Goal: Task Accomplishment & Management: Manage account settings

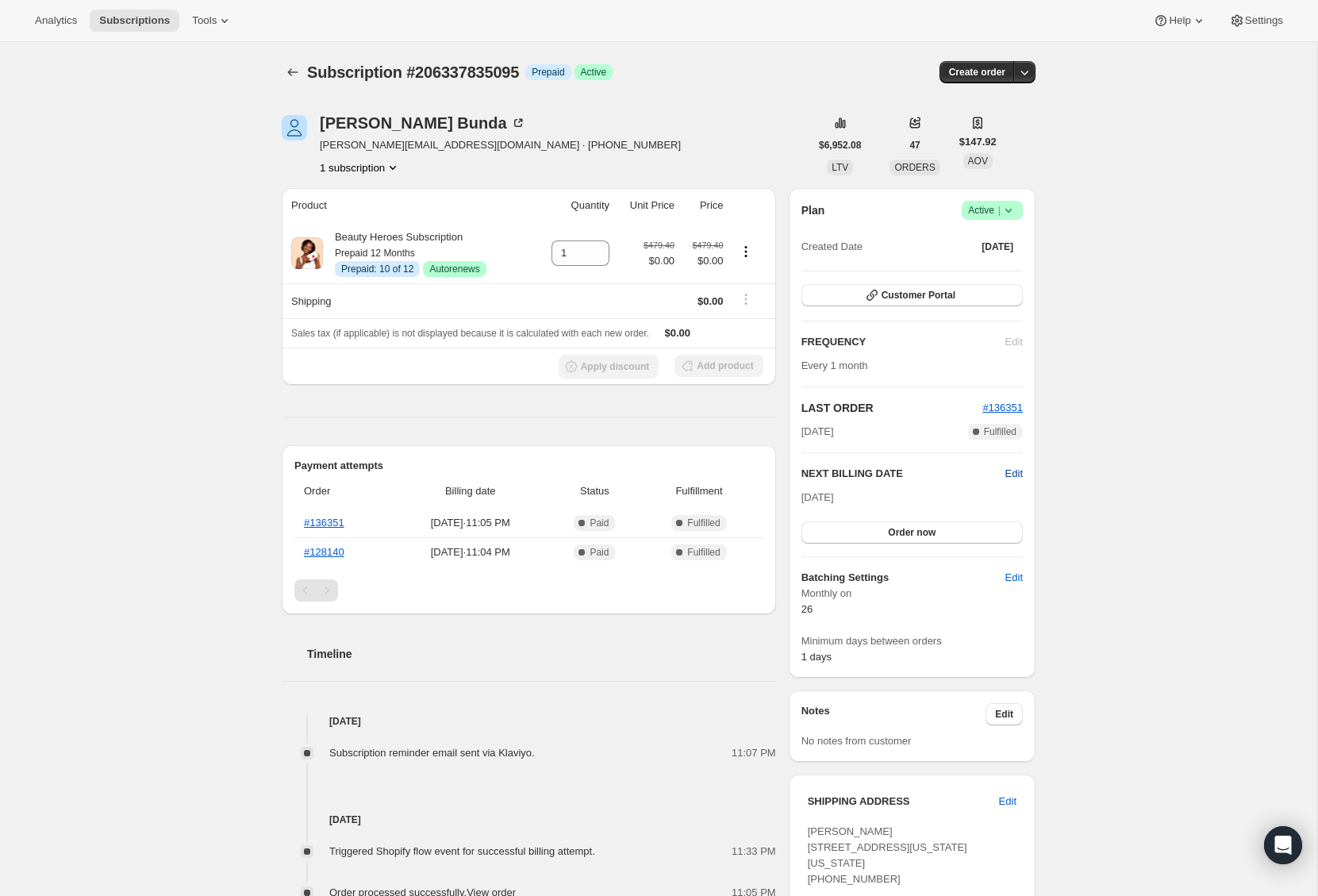
click at [1014, 468] on span "Edit" at bounding box center [1014, 473] width 17 height 16
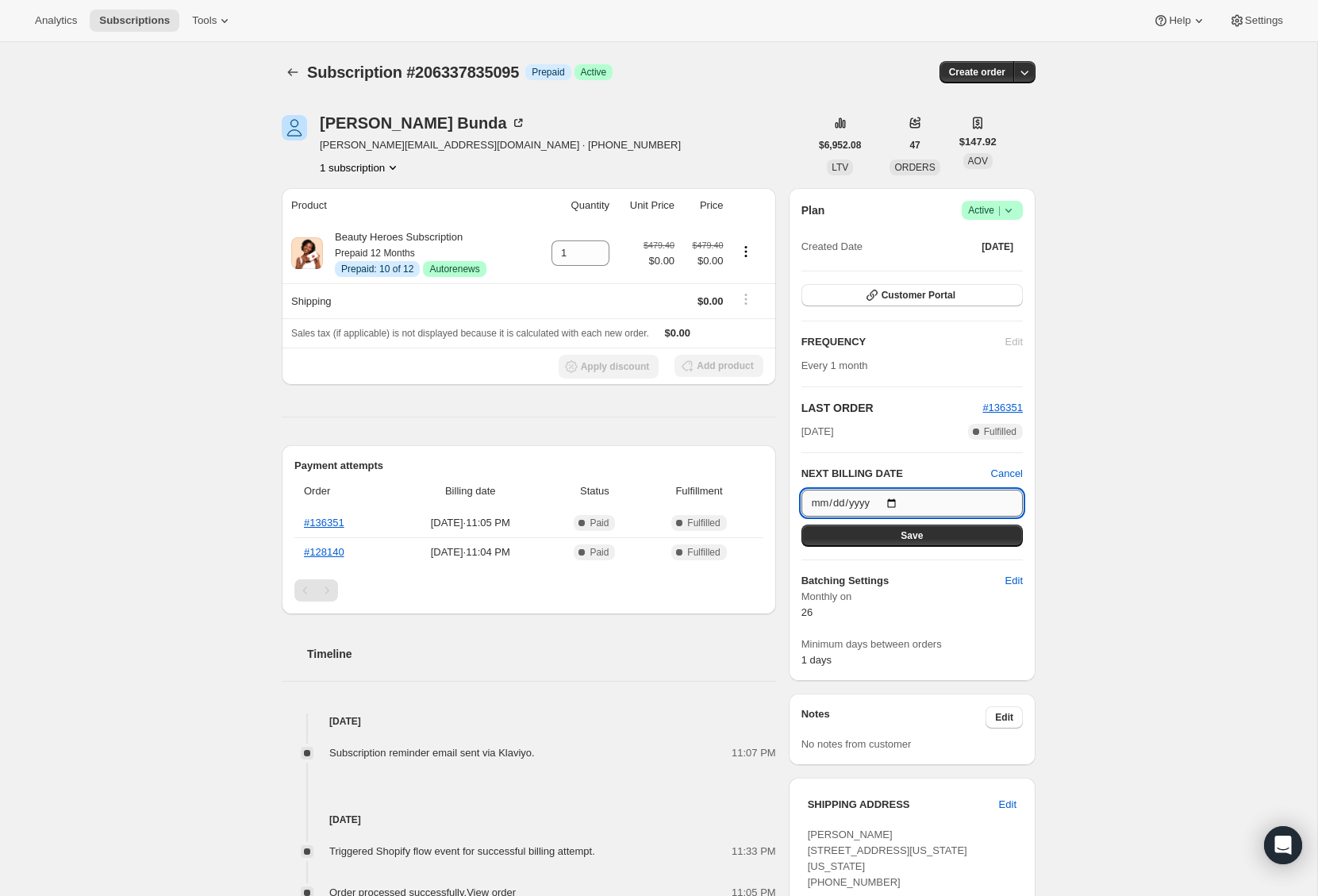
click at [895, 504] on input "[DATE]" at bounding box center [911, 503] width 222 height 27
type input "[DATE]"
click at [1172, 634] on div "Subscription #206337835095. This page is ready Subscription #206337835095 Info …" at bounding box center [658, 687] width 1317 height 1291
click at [955, 527] on button "Save" at bounding box center [911, 536] width 222 height 22
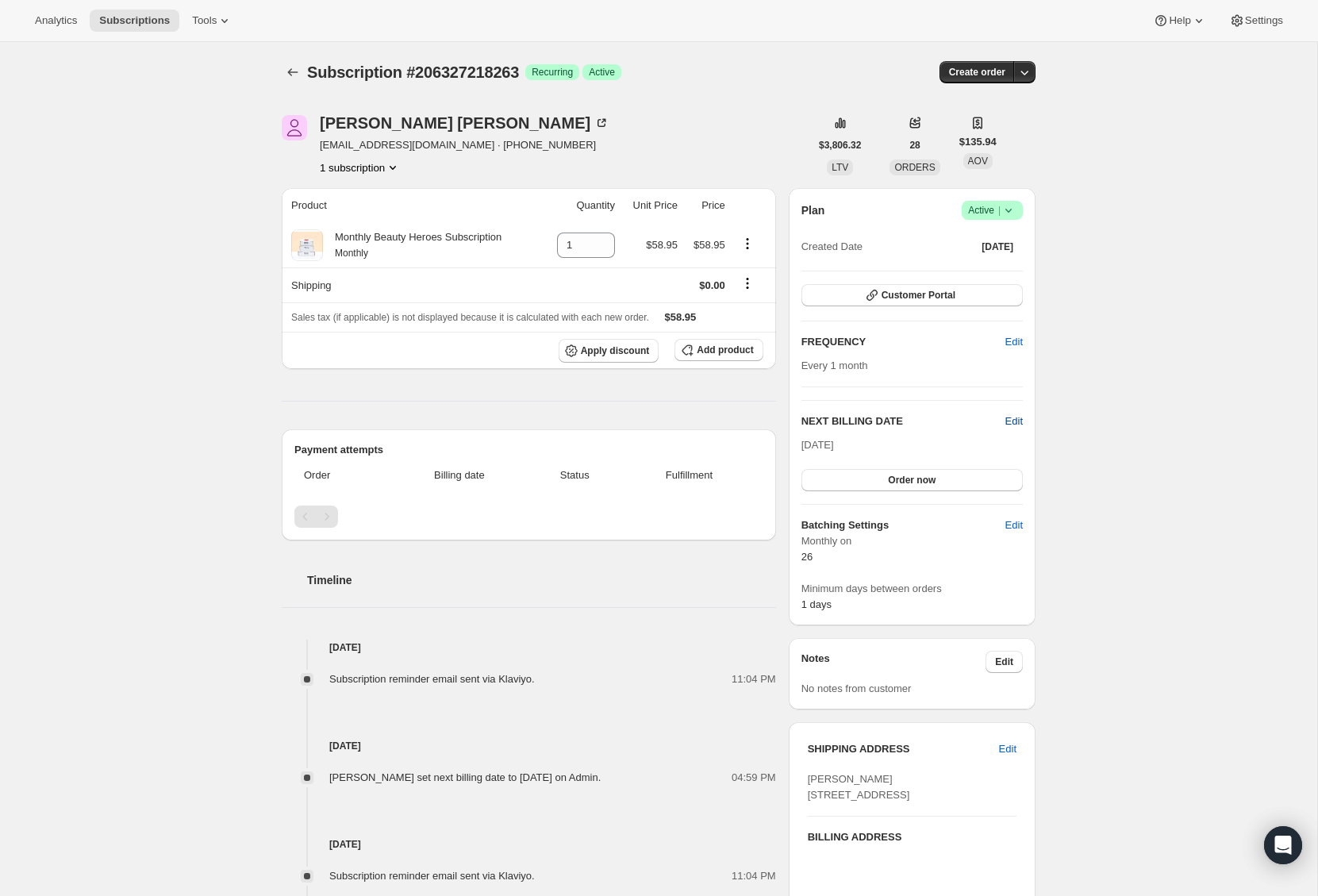
click at [1011, 422] on span "Edit" at bounding box center [1014, 421] width 17 height 16
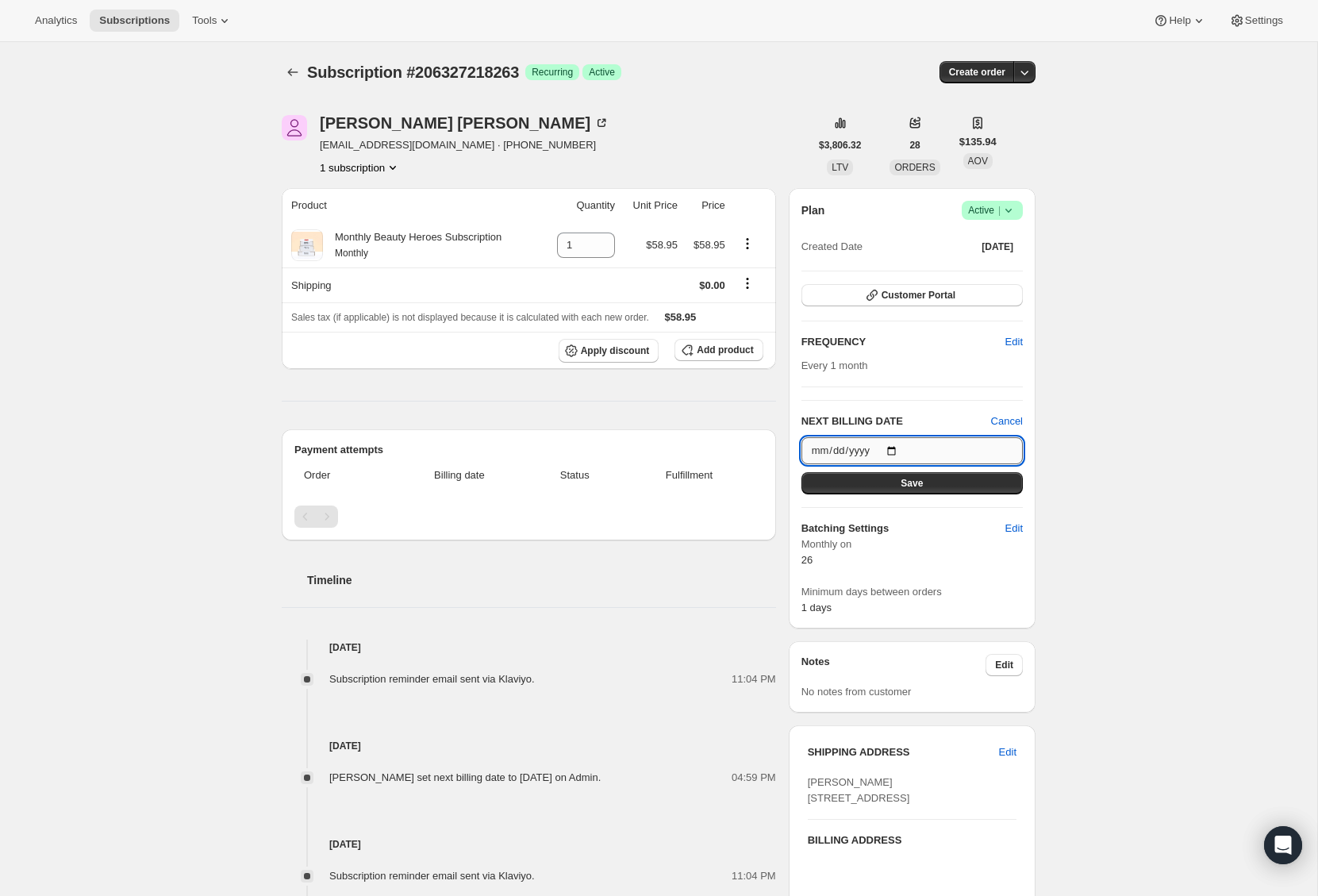
click at [888, 453] on input "[DATE]" at bounding box center [911, 451] width 222 height 27
click at [896, 449] on input "[DATE]" at bounding box center [911, 451] width 222 height 27
type input "[DATE]"
click at [1120, 546] on div "Subscription #206327218263. This page is ready Subscription #206327218263 Succe…" at bounding box center [658, 609] width 1317 height 1136
click at [930, 487] on button "Save" at bounding box center [911, 484] width 222 height 22
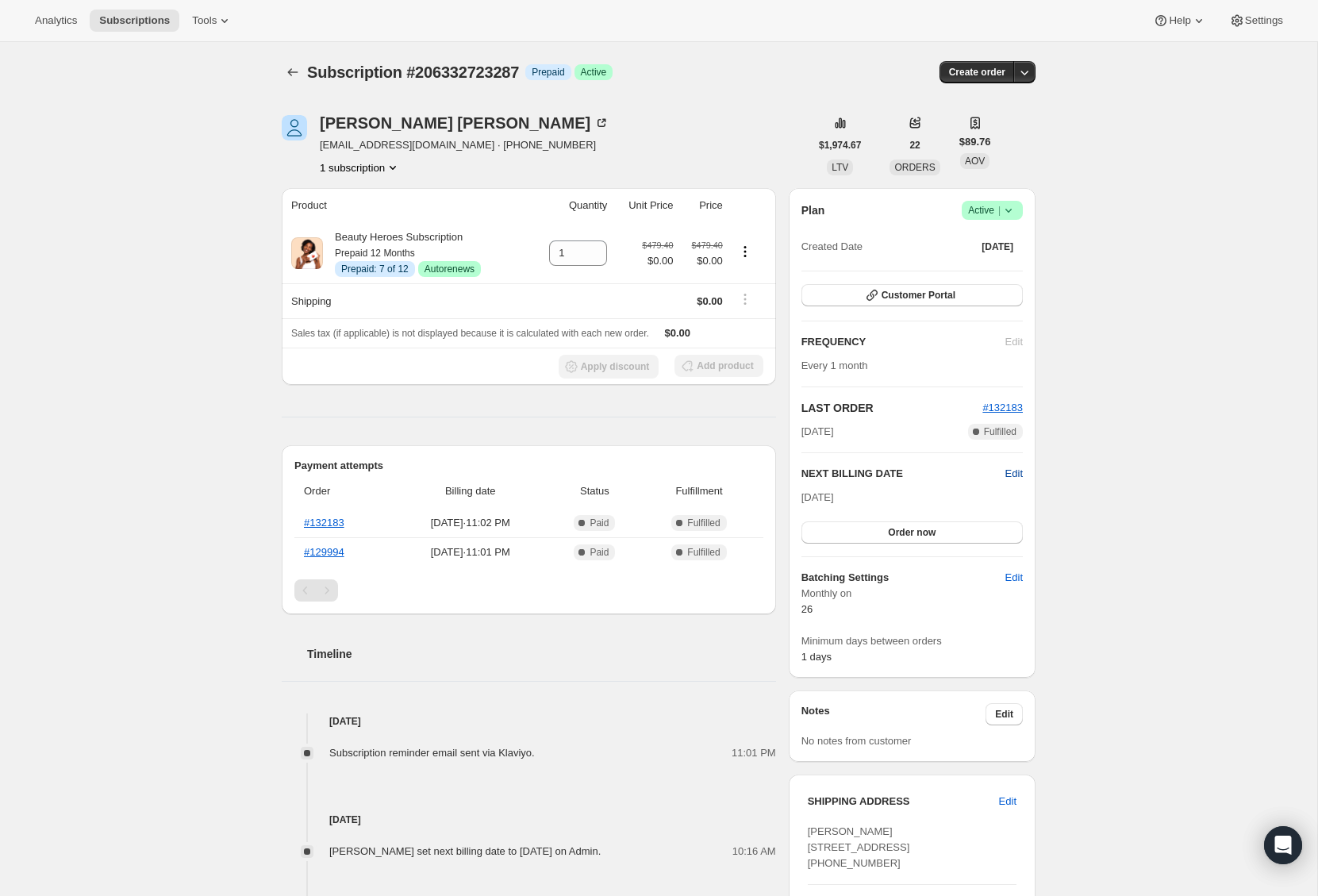
click at [1013, 470] on span "Edit" at bounding box center [1014, 473] width 17 height 16
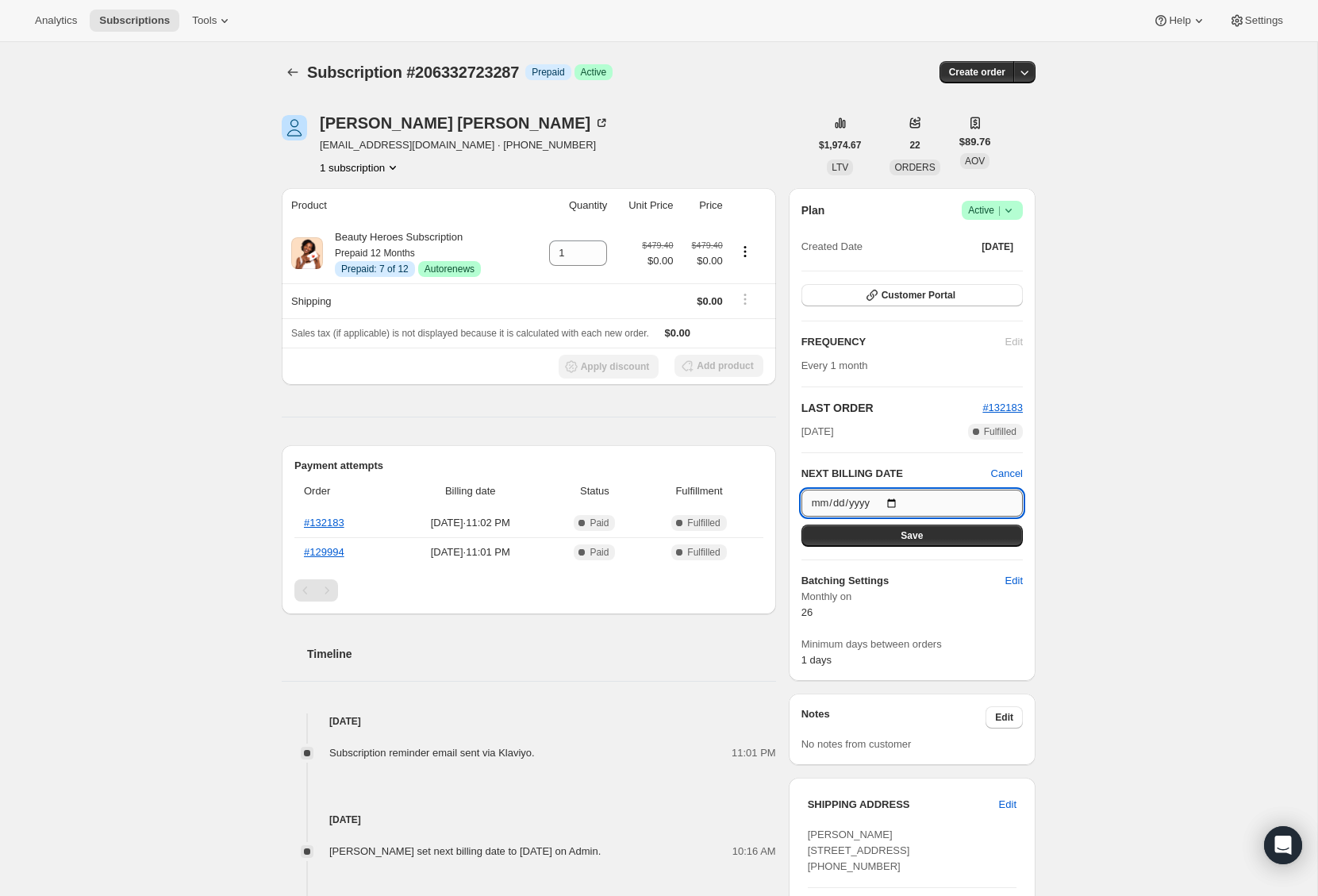
click at [896, 500] on input "[DATE]" at bounding box center [911, 503] width 222 height 27
type input "[DATE]"
click at [1161, 630] on div "Subscription #206332723287. This page is ready Subscription #206332723287 Info …" at bounding box center [658, 667] width 1317 height 1250
click at [942, 531] on button "Save" at bounding box center [911, 536] width 222 height 22
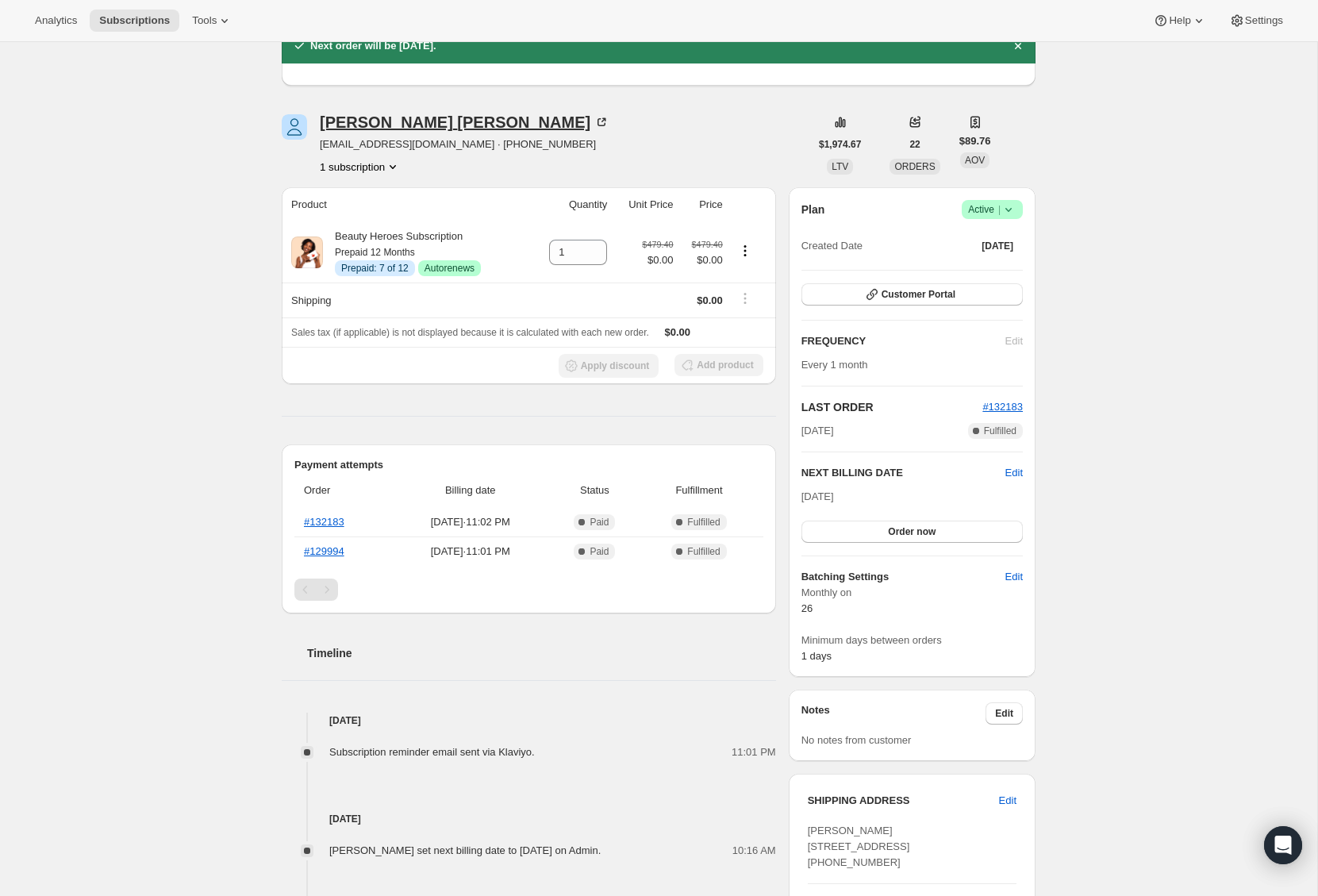
scroll to position [76, 0]
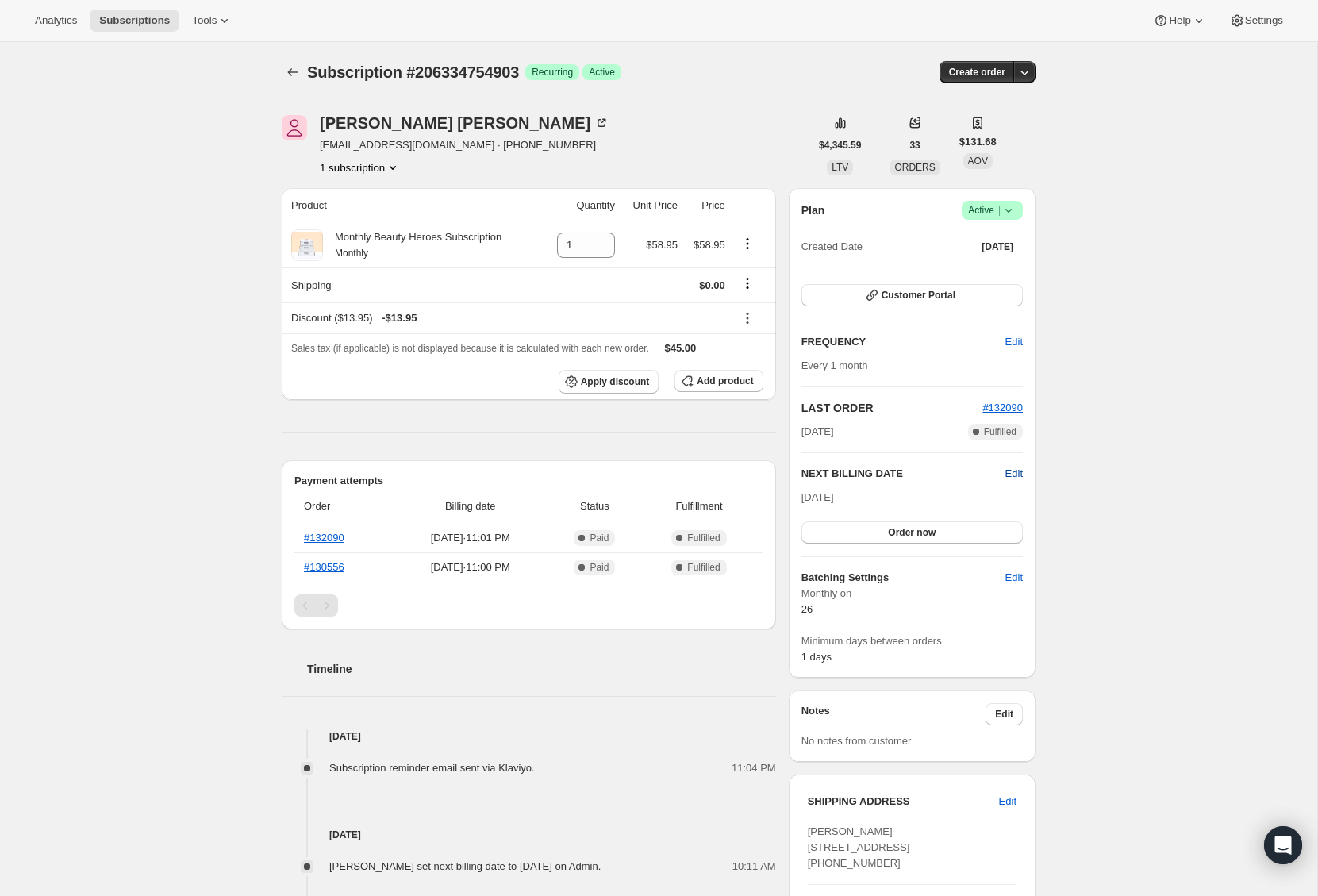
click at [1007, 473] on span "Edit" at bounding box center [1014, 473] width 17 height 16
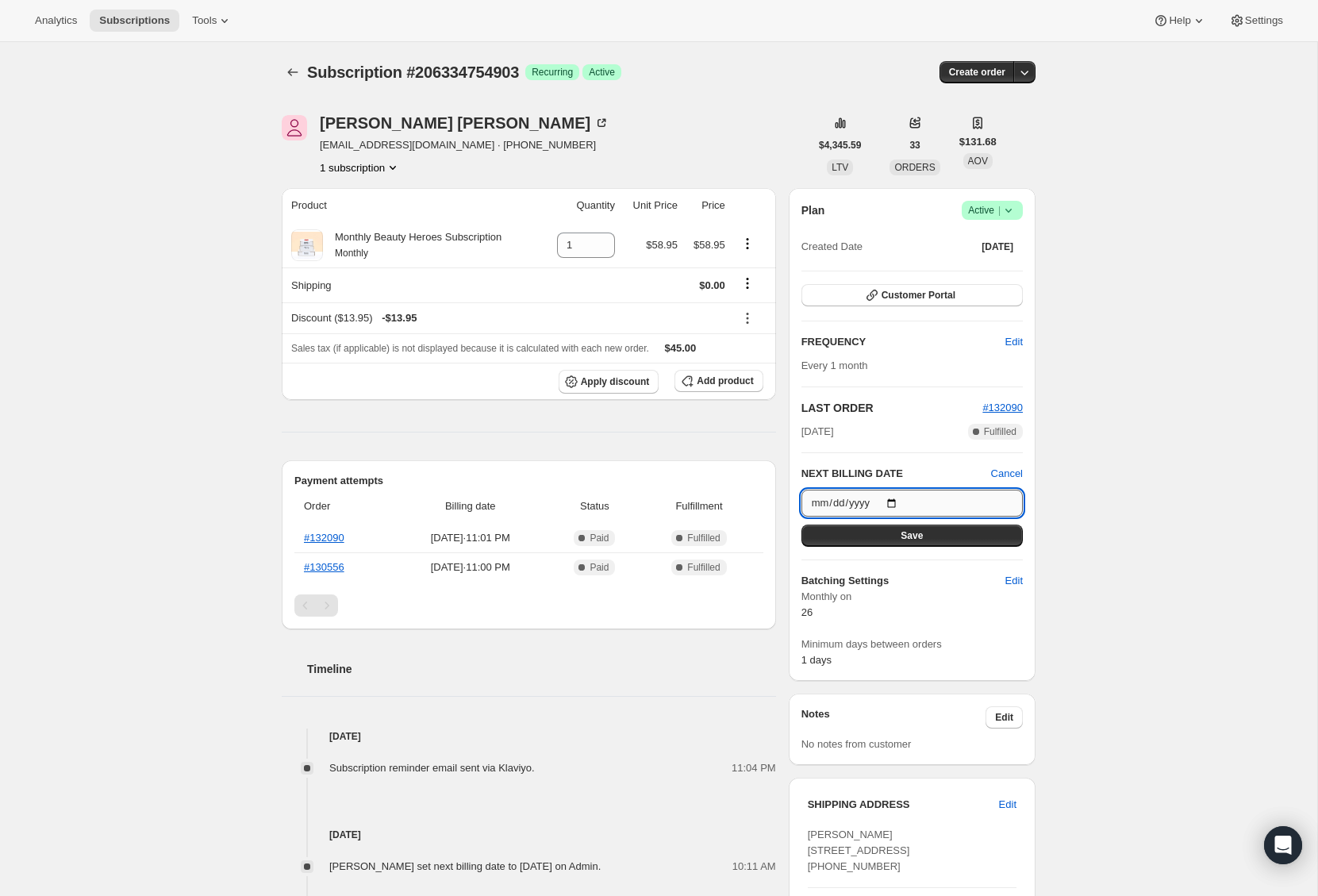
click at [923, 502] on input "[DATE]" at bounding box center [911, 503] width 222 height 27
click at [911, 503] on input "[DATE]" at bounding box center [911, 503] width 222 height 27
click at [894, 501] on input "[DATE]" at bounding box center [911, 503] width 222 height 27
click at [1198, 607] on div "Subscription #206334754903. This page is ready Subscription #206334754903 Succe…" at bounding box center [658, 674] width 1317 height 1266
type input "[DATE]"
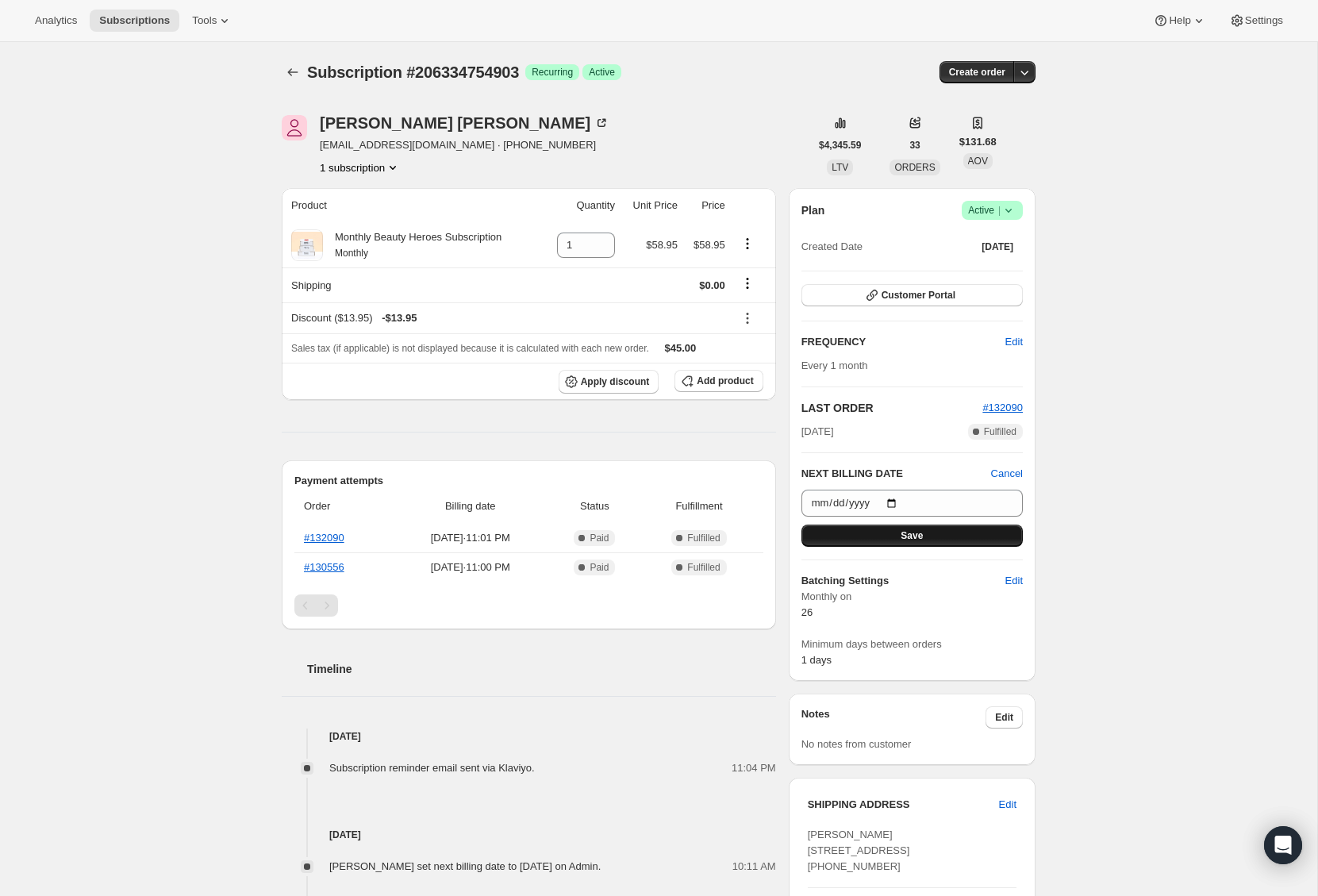
click at [936, 536] on button "Save" at bounding box center [911, 536] width 222 height 22
